Goal: Task Accomplishment & Management: Use online tool/utility

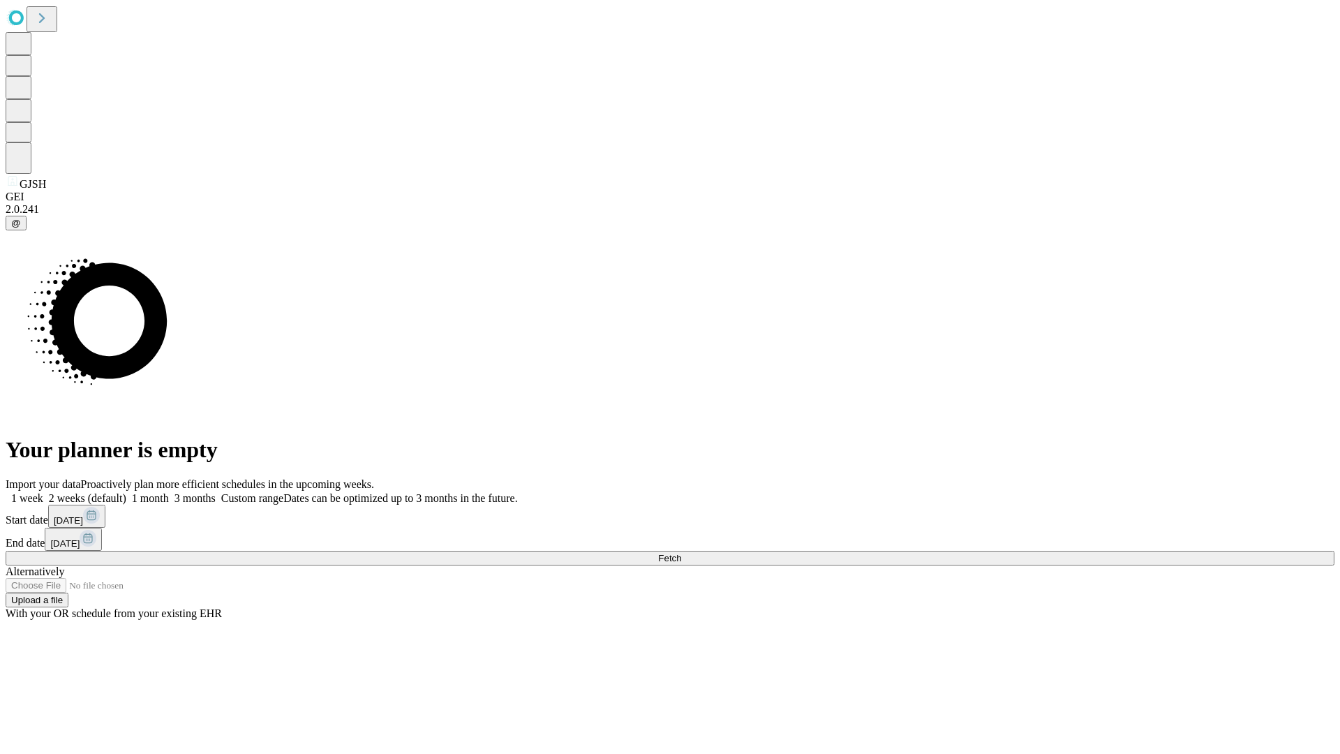
click at [681, 553] on span "Fetch" at bounding box center [669, 558] width 23 height 10
